Goal: Check status: Check status

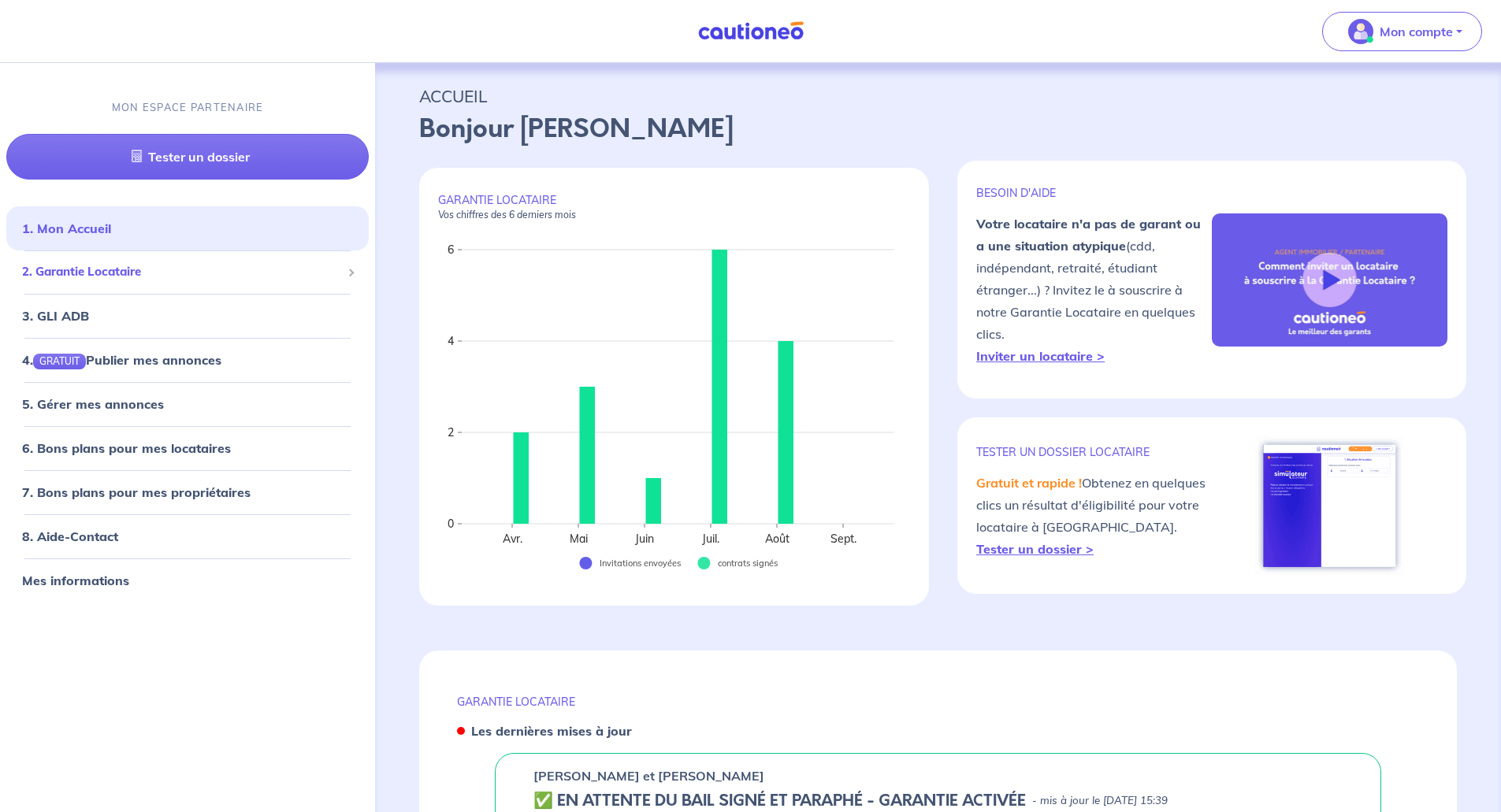
click at [92, 268] on span "2. Garantie Locataire" at bounding box center [182, 271] width 319 height 18
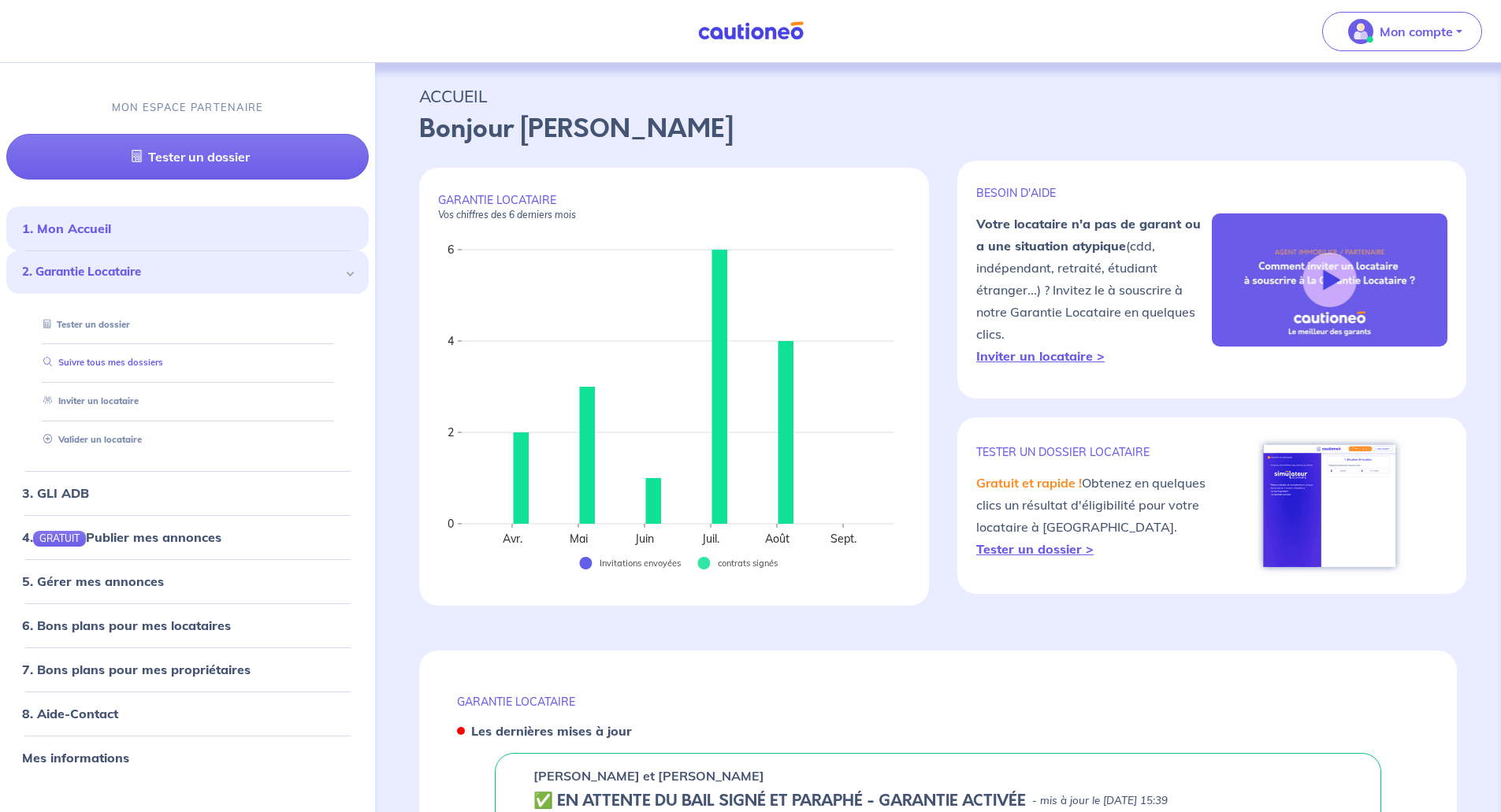
click at [108, 361] on link "Suivre tous mes dossiers" at bounding box center [100, 363] width 126 height 11
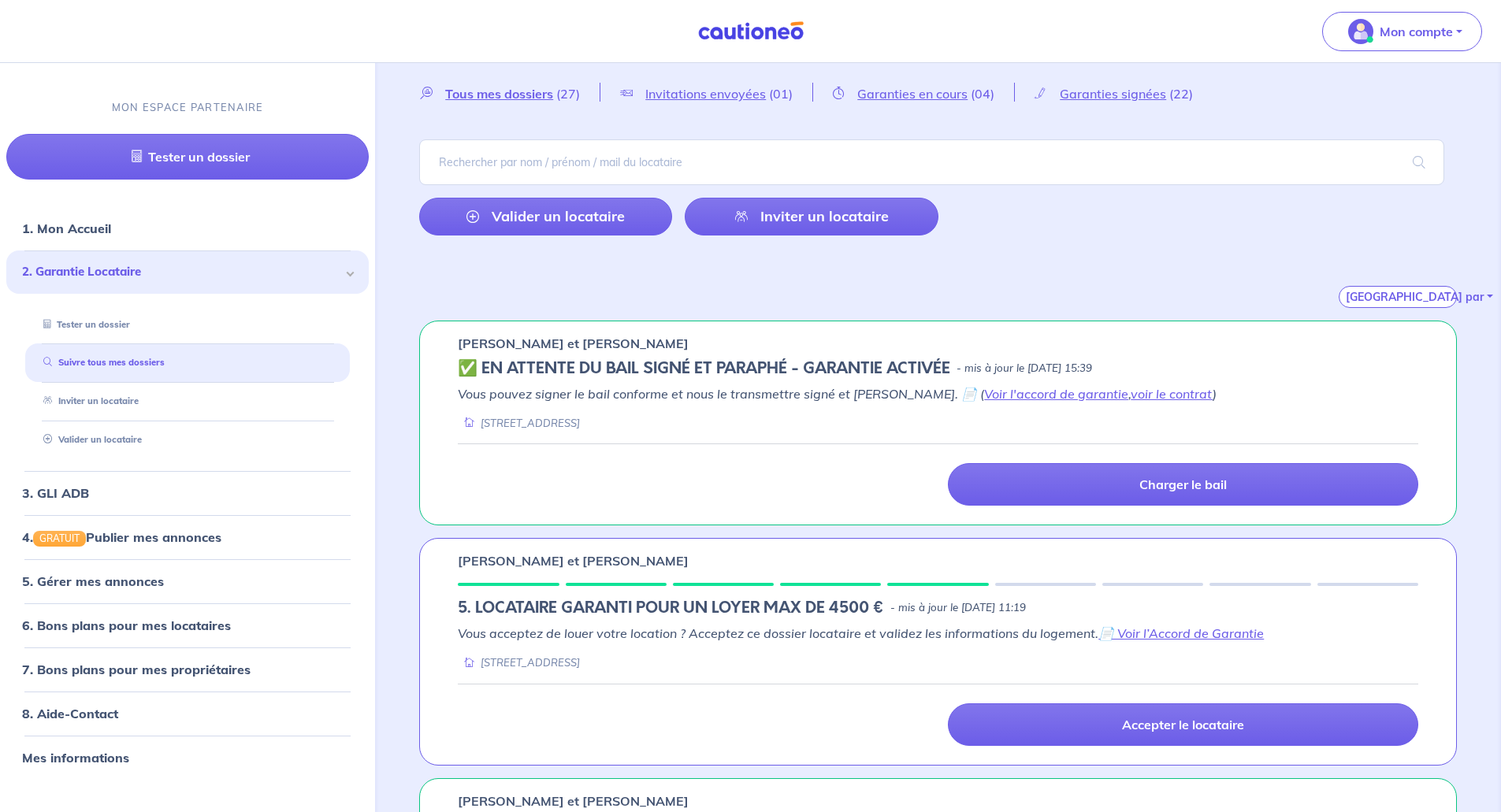
scroll to position [79, 0]
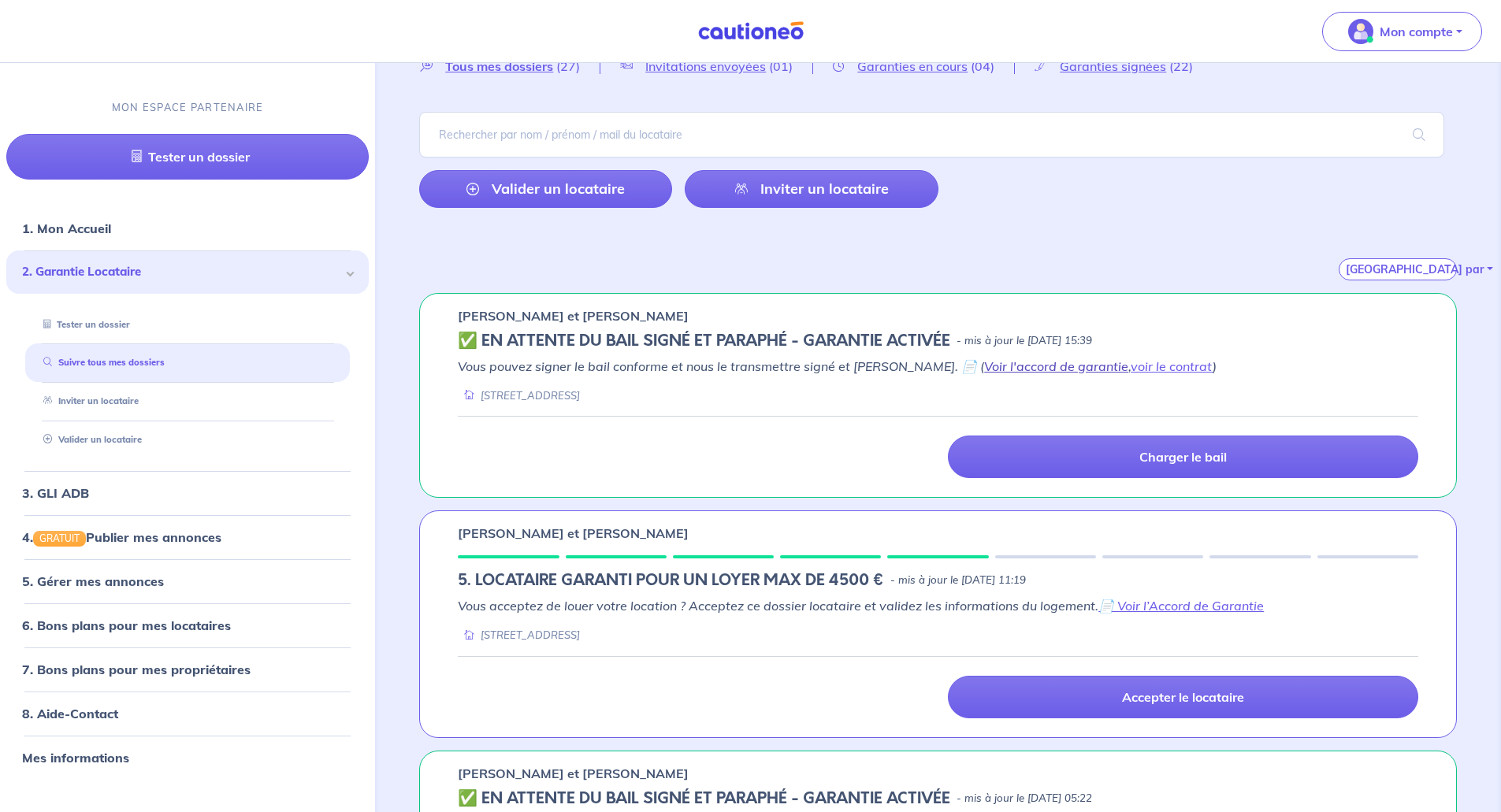
click at [1024, 369] on link "Voir l'accord de garantie" at bounding box center [1056, 366] width 144 height 16
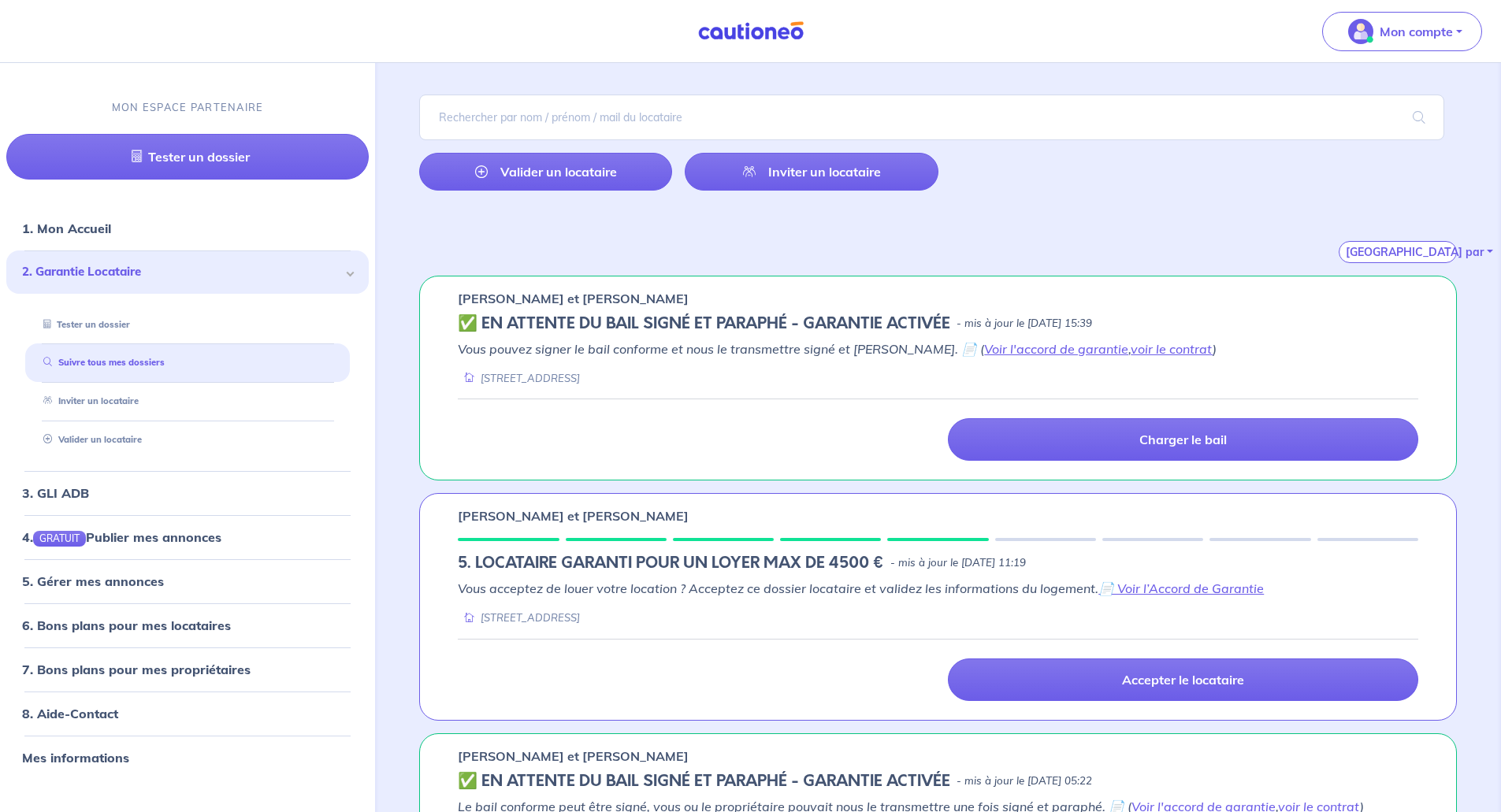
scroll to position [79, 0]
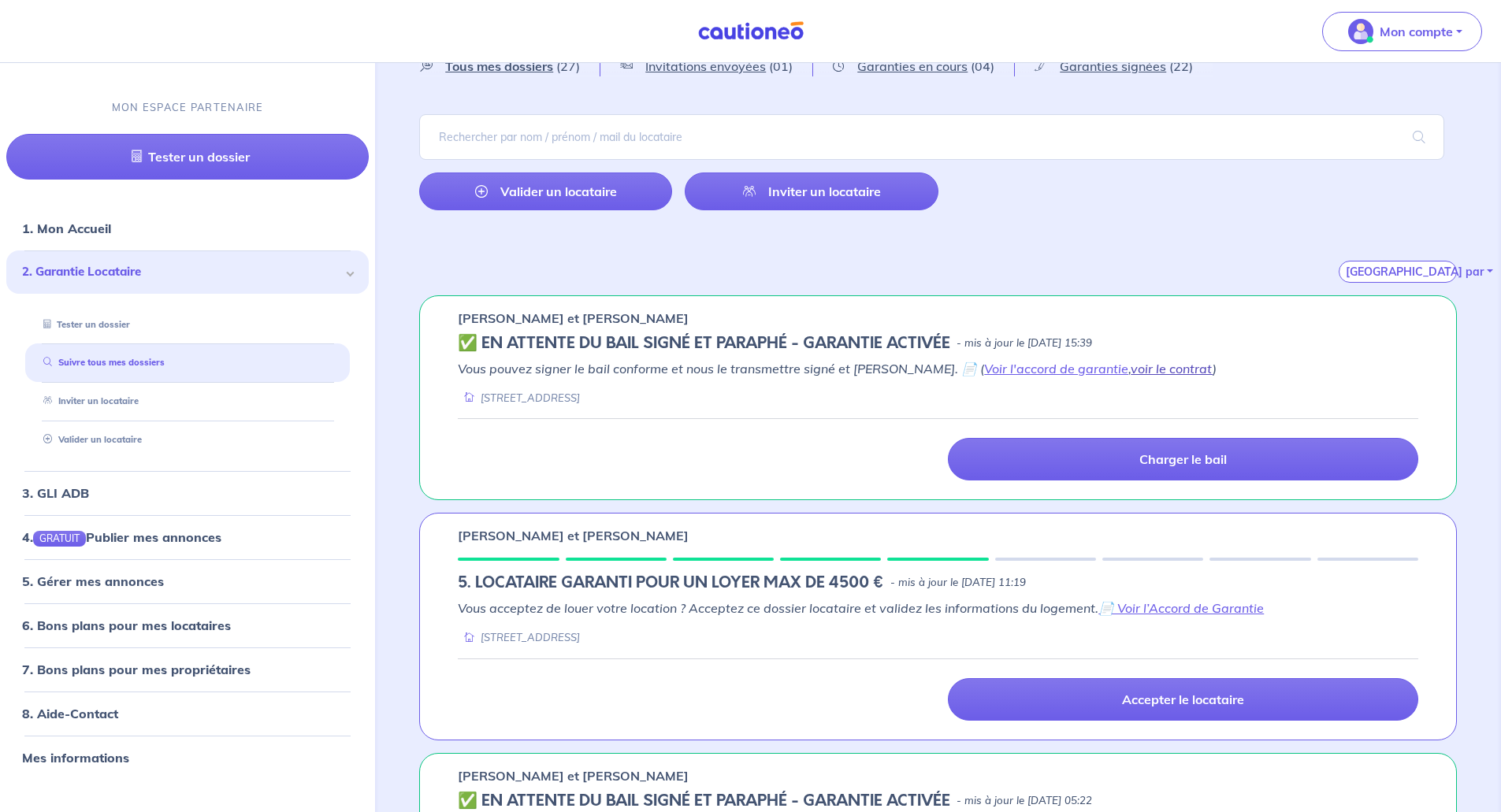
click at [1131, 367] on link "voir le contrat" at bounding box center [1172, 369] width 82 height 16
click at [984, 367] on link "Voir l'accord de garantie" at bounding box center [1056, 369] width 144 height 16
